Goal: Information Seeking & Learning: Learn about a topic

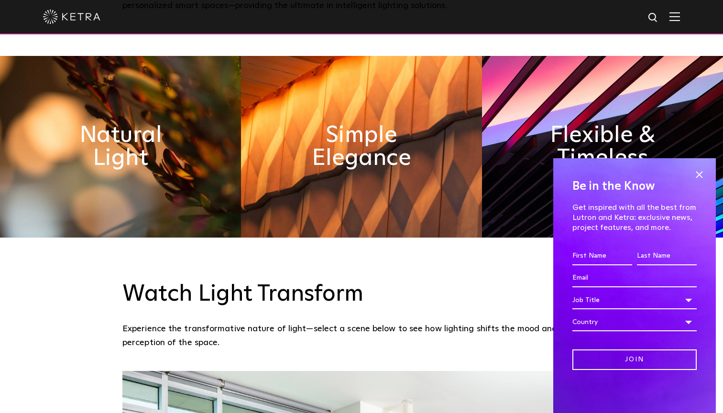
scroll to position [541, 0]
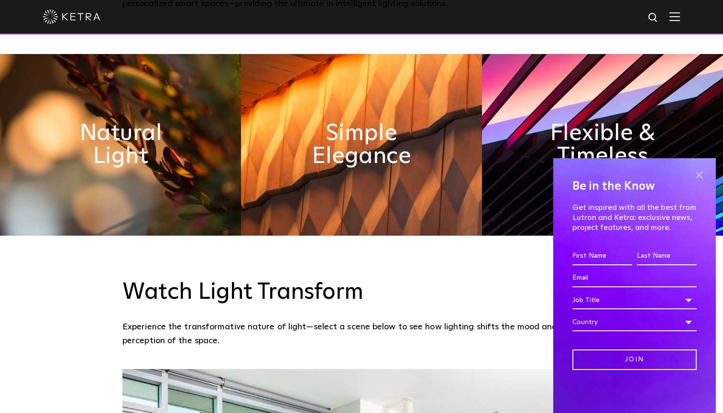
click at [705, 173] on span at bounding box center [699, 175] width 14 height 14
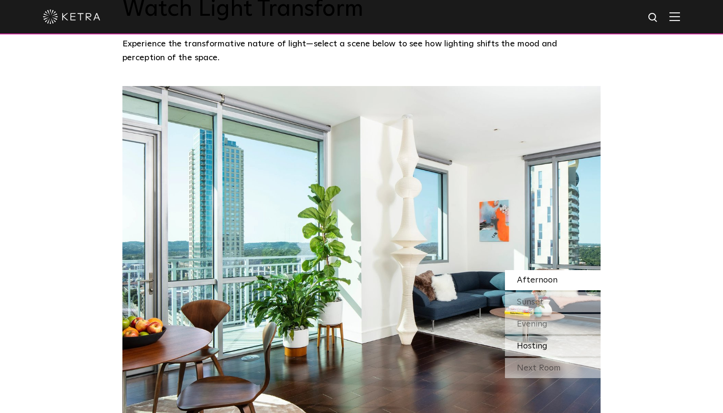
scroll to position [821, 0]
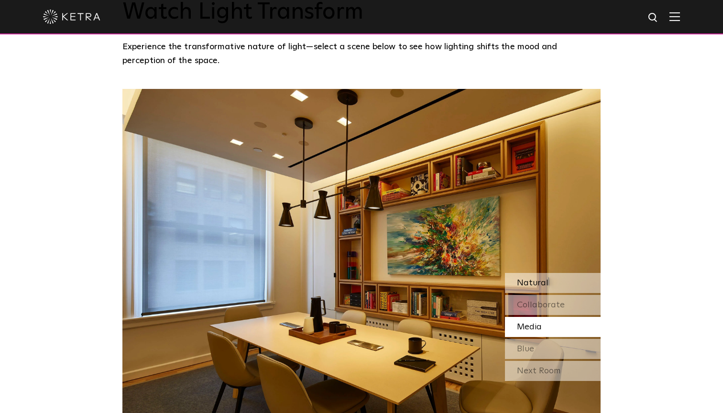
click at [545, 279] on span "Natural" at bounding box center [533, 283] width 32 height 9
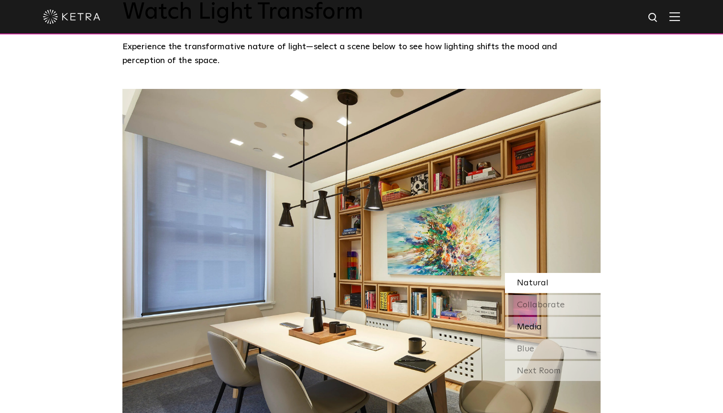
click at [523, 323] on span "Media" at bounding box center [529, 327] width 25 height 9
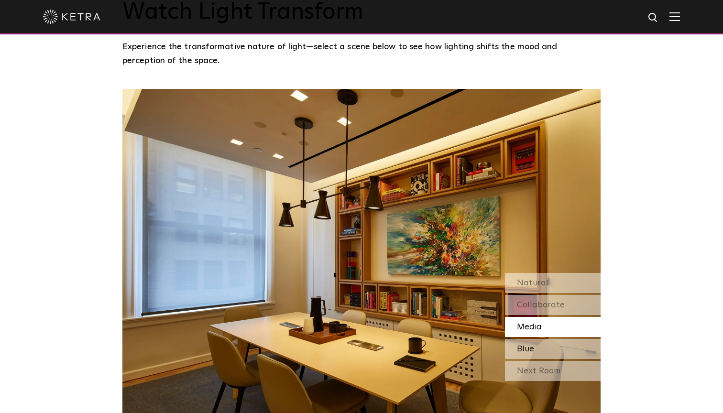
click at [519, 345] on span "Blue" at bounding box center [525, 349] width 17 height 9
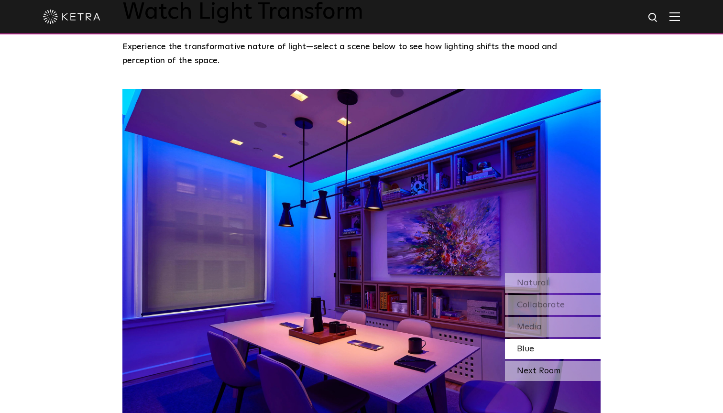
click at [515, 361] on div "Next Room" at bounding box center [553, 371] width 96 height 20
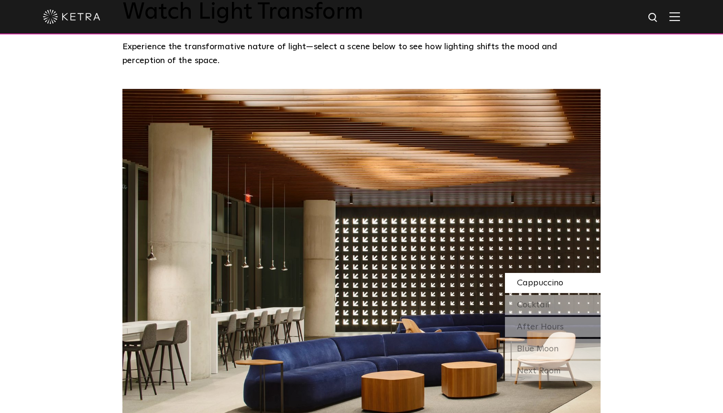
click at [515, 361] on div "Next Room" at bounding box center [553, 371] width 96 height 20
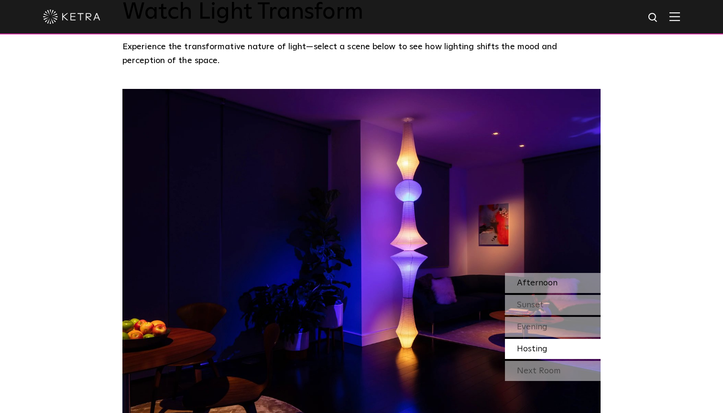
click at [542, 279] on span "Afternoon" at bounding box center [537, 283] width 41 height 9
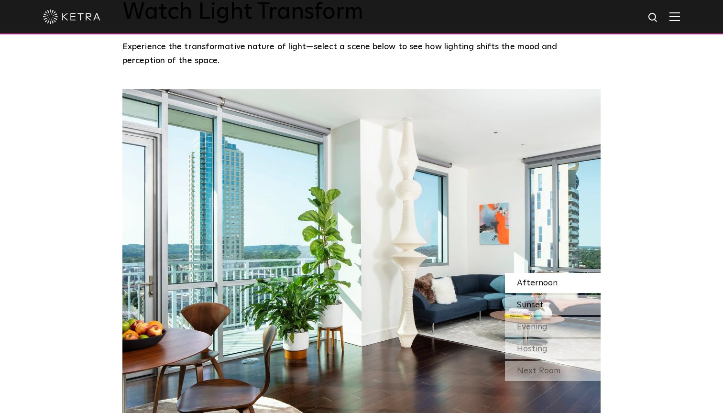
click at [535, 301] on span "Sunset" at bounding box center [530, 305] width 27 height 9
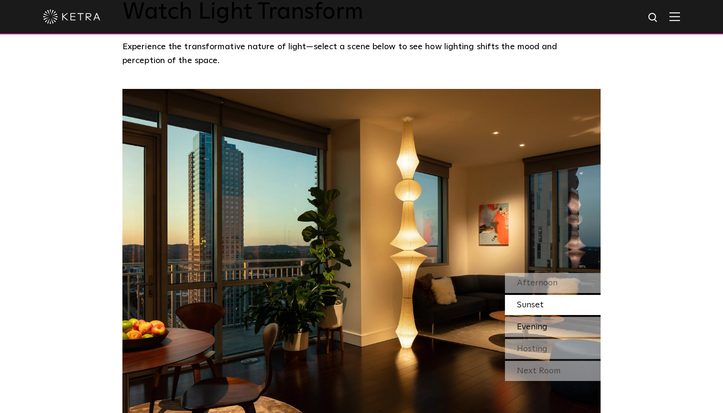
click at [530, 323] on span "Evening" at bounding box center [532, 327] width 31 height 9
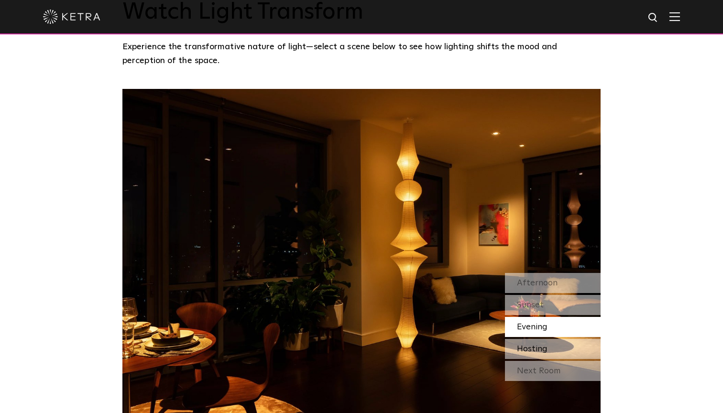
click at [532, 345] on span "Hosting" at bounding box center [532, 349] width 31 height 9
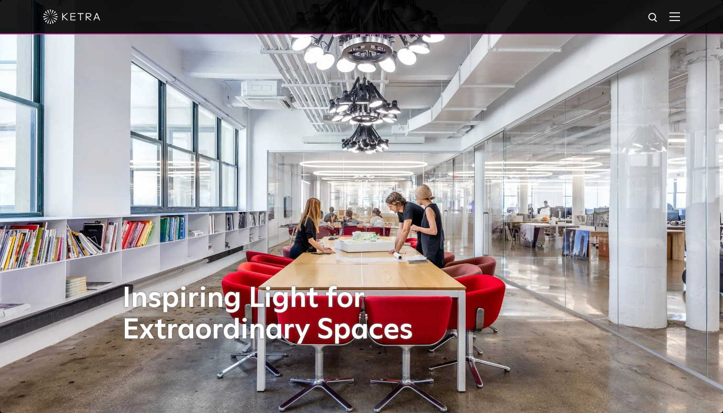
scroll to position [0, 0]
click at [672, 24] on div at bounding box center [361, 16] width 637 height 33
click at [672, 20] on img at bounding box center [674, 16] width 11 height 9
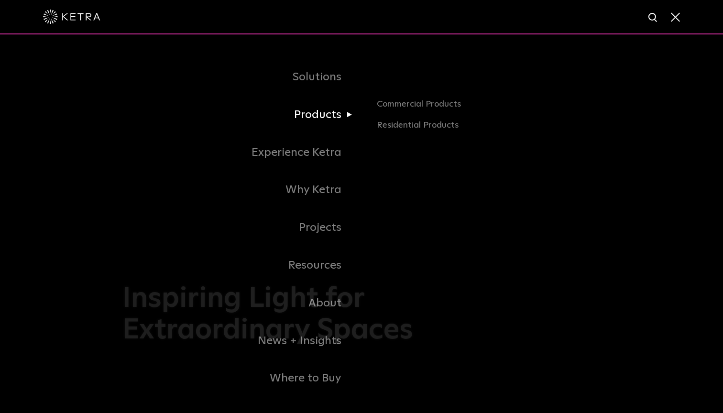
click at [316, 122] on link "Products" at bounding box center [241, 115] width 239 height 38
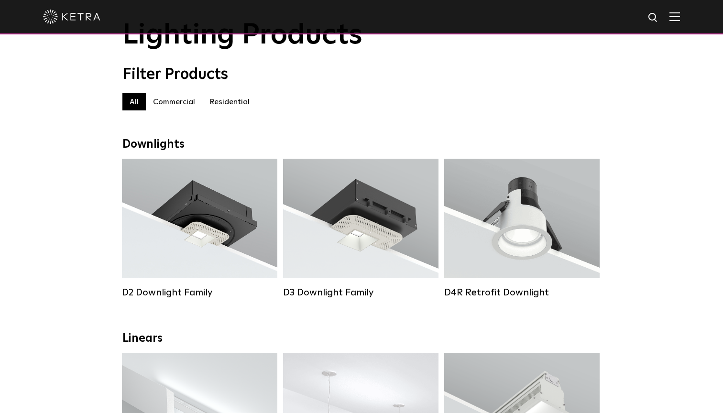
scroll to position [55, 0]
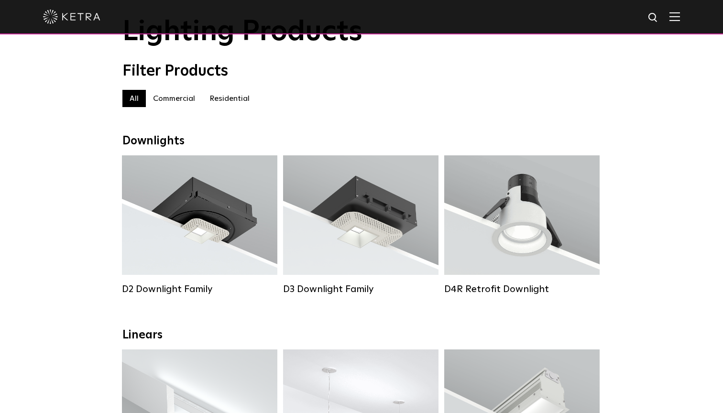
click at [236, 97] on label "Residential" at bounding box center [229, 98] width 54 height 17
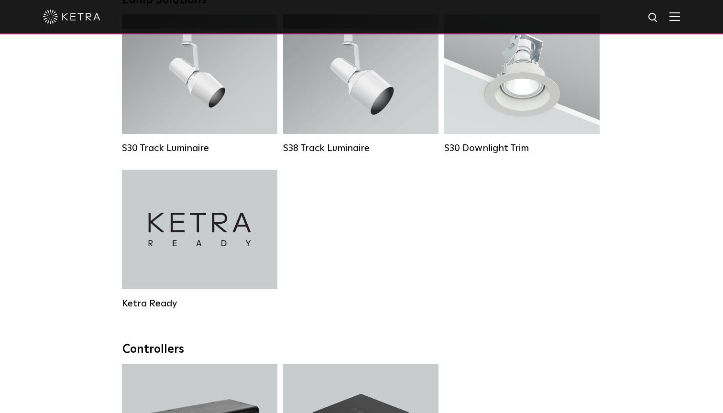
scroll to position [794, 0]
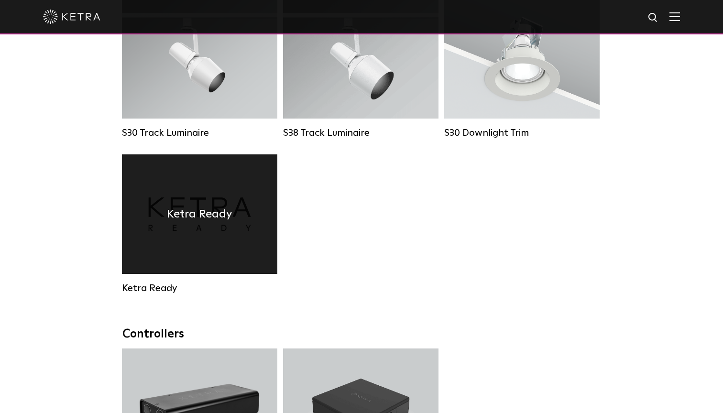
click at [226, 216] on h4 "Ketra Ready" at bounding box center [199, 214] width 65 height 18
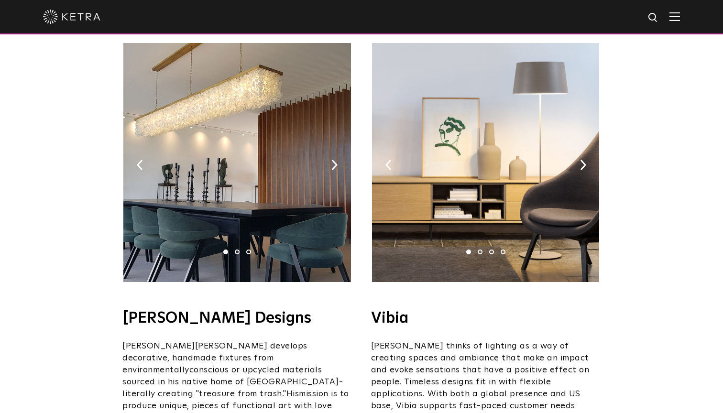
scroll to position [1493, 0]
